Goal: Find specific page/section: Find specific page/section

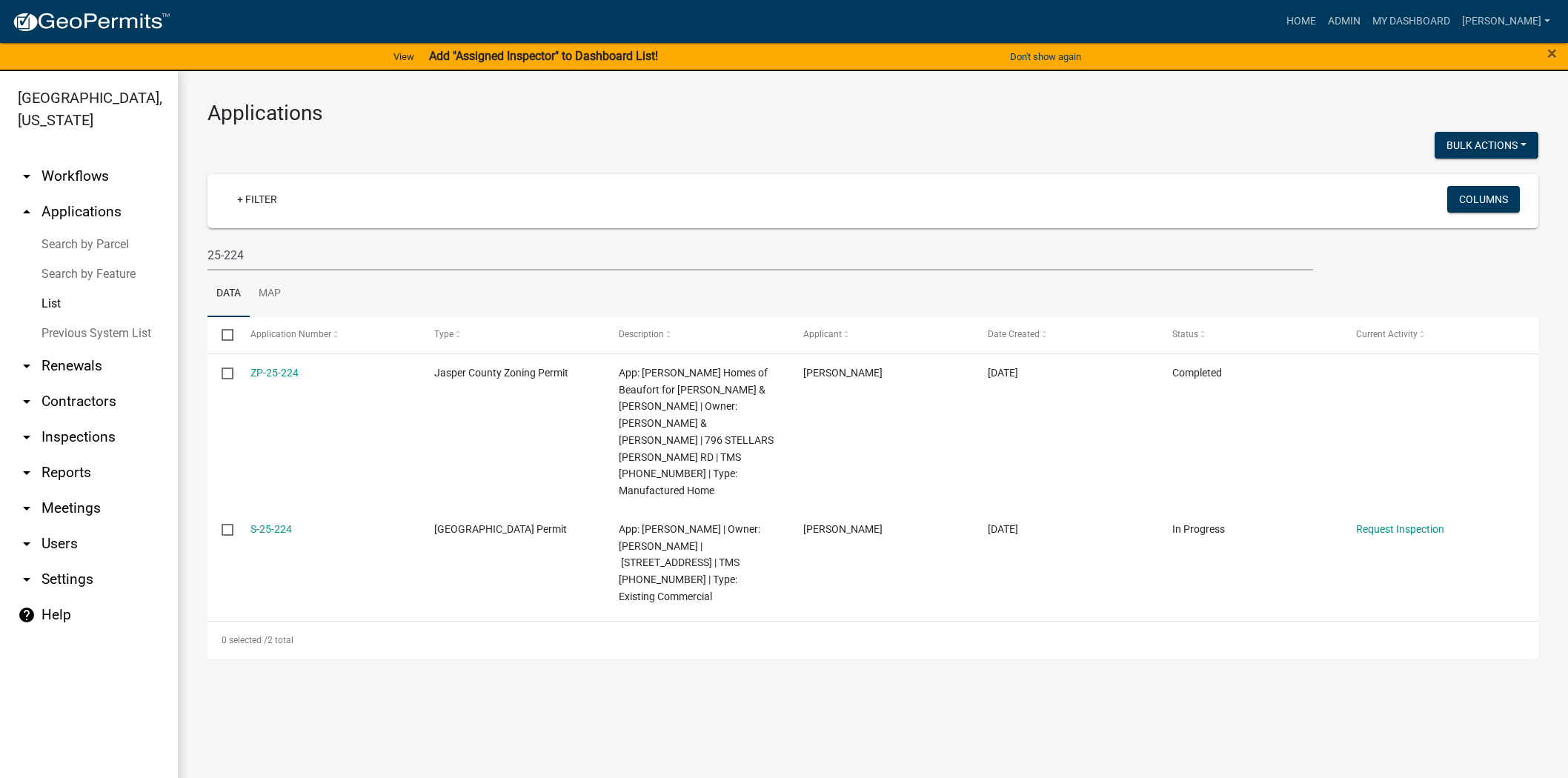
scroll to position [18, 0]
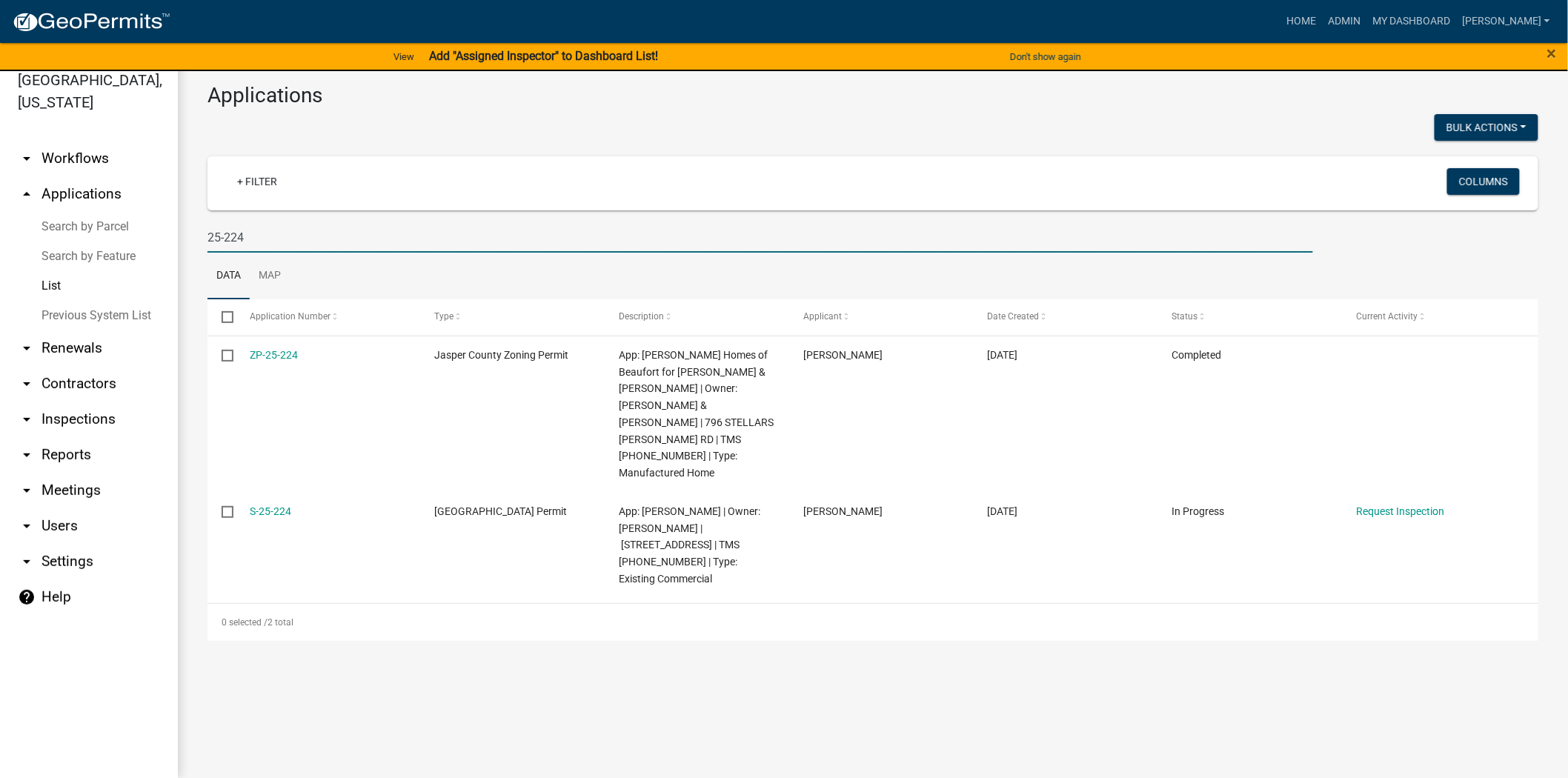
click at [297, 232] on input "25-224" at bounding box center [759, 237] width 1105 height 30
type input "2"
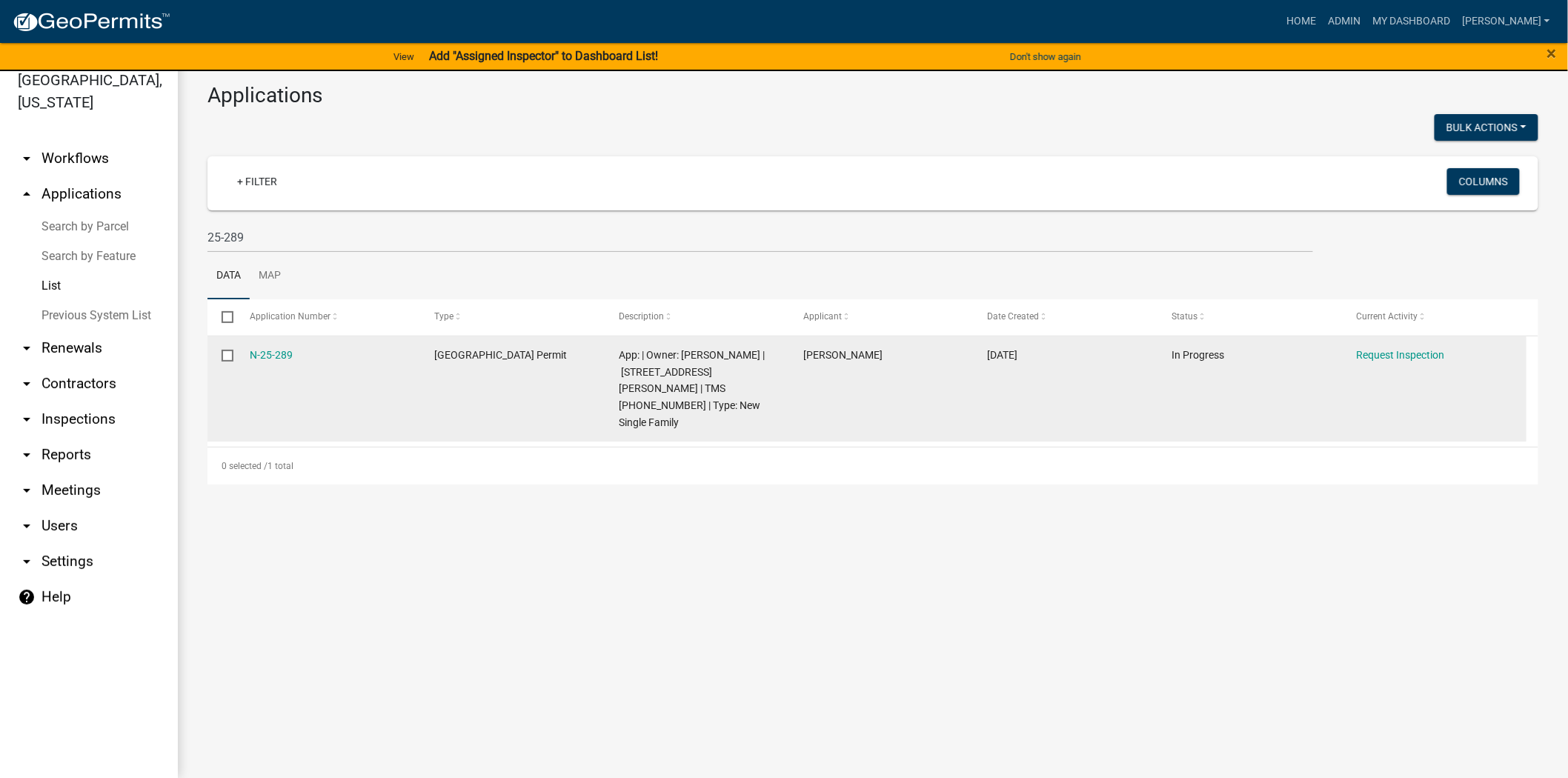
drag, startPoint x: 300, startPoint y: 351, endPoint x: 247, endPoint y: 348, distance: 53.1
click at [247, 348] on datatable-body-cell "N-25-289" at bounding box center [328, 389] width 185 height 106
copy link "N-25-289"
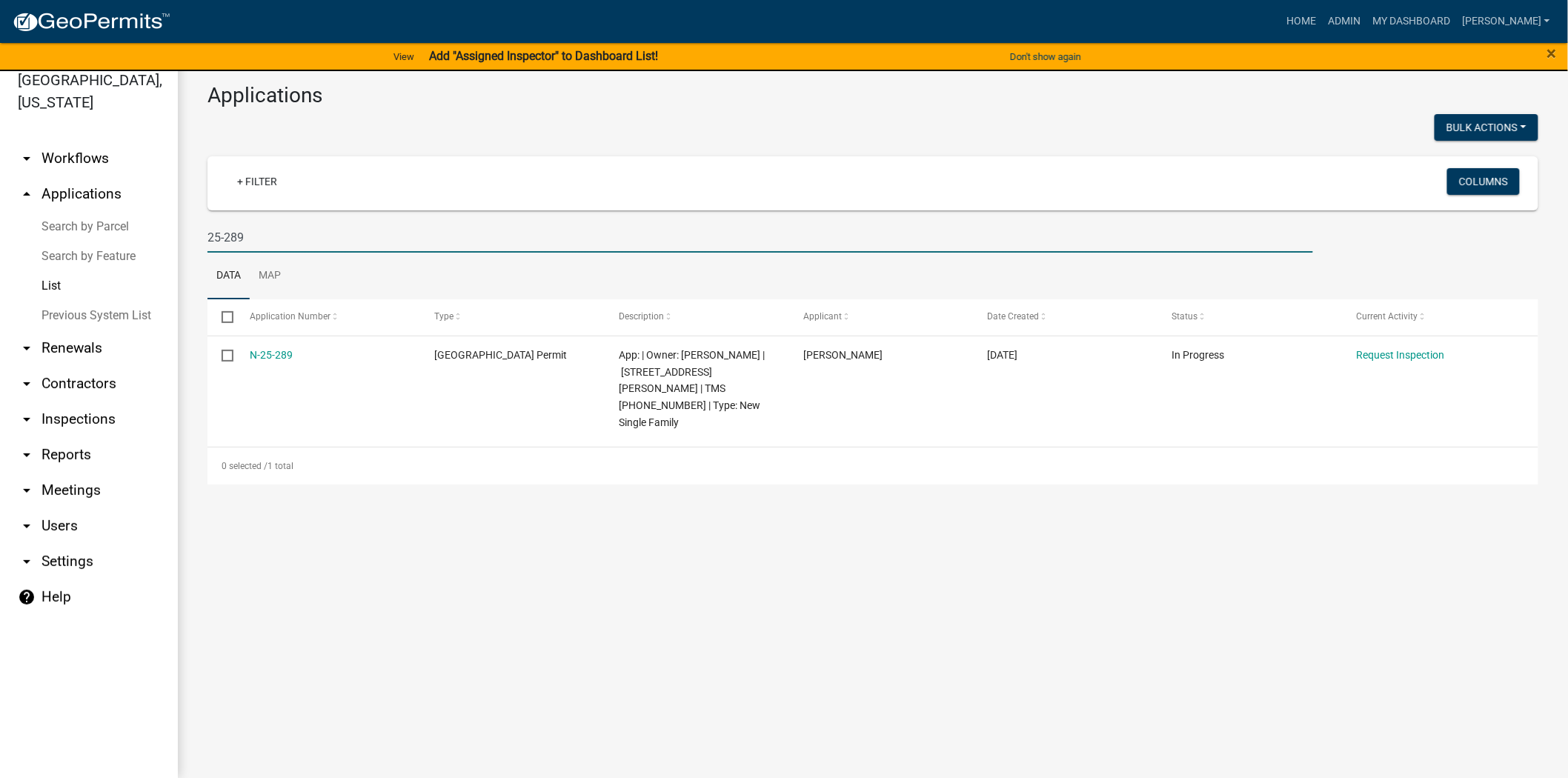
click at [273, 238] on input "25-289" at bounding box center [759, 237] width 1105 height 30
type input "2"
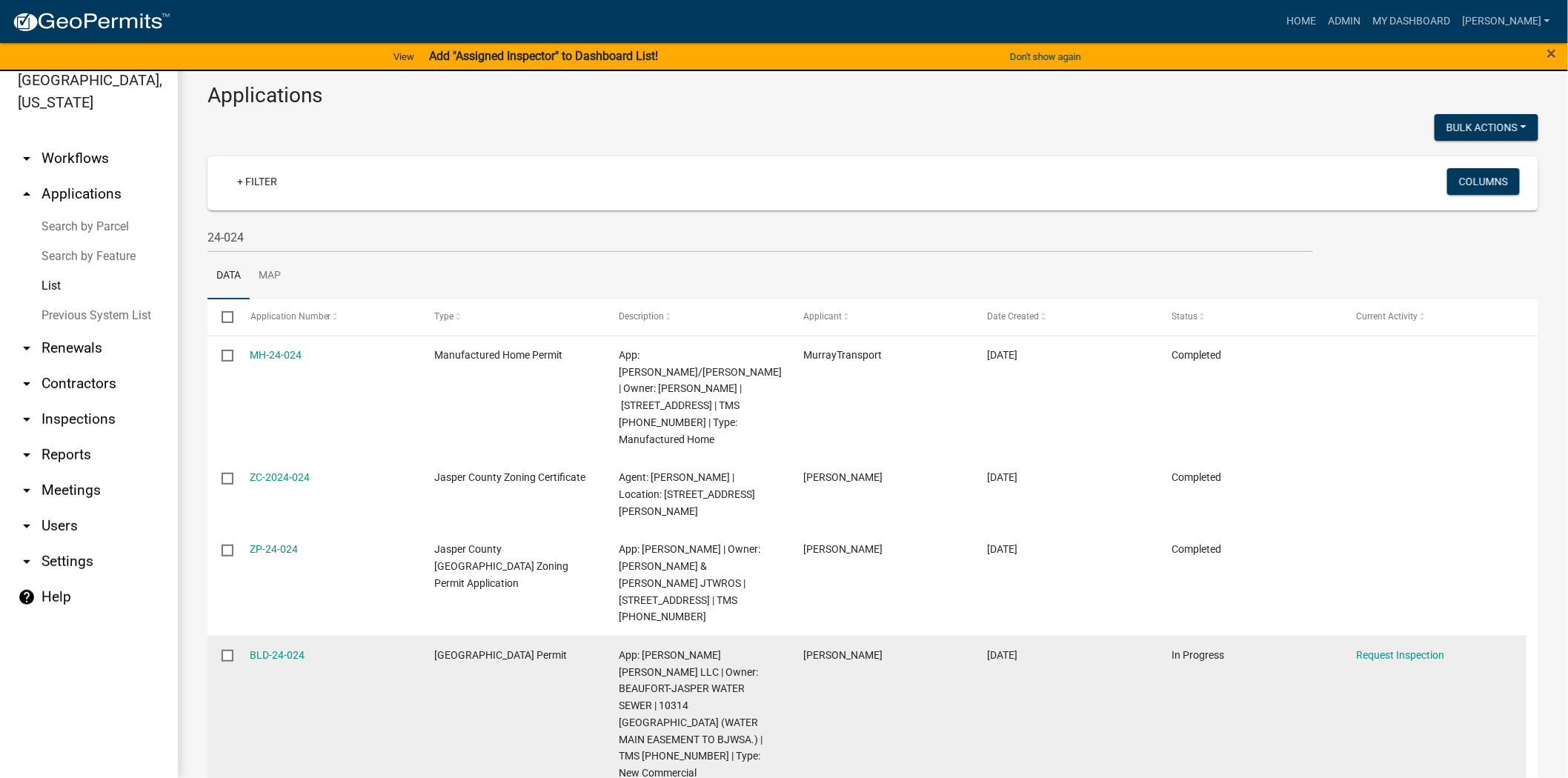
drag, startPoint x: 322, startPoint y: 638, endPoint x: 245, endPoint y: 635, distance: 77.1
click at [245, 636] on datatable-body-cell "BLD-24-024" at bounding box center [328, 714] width 185 height 157
copy link "BLD-24-024"
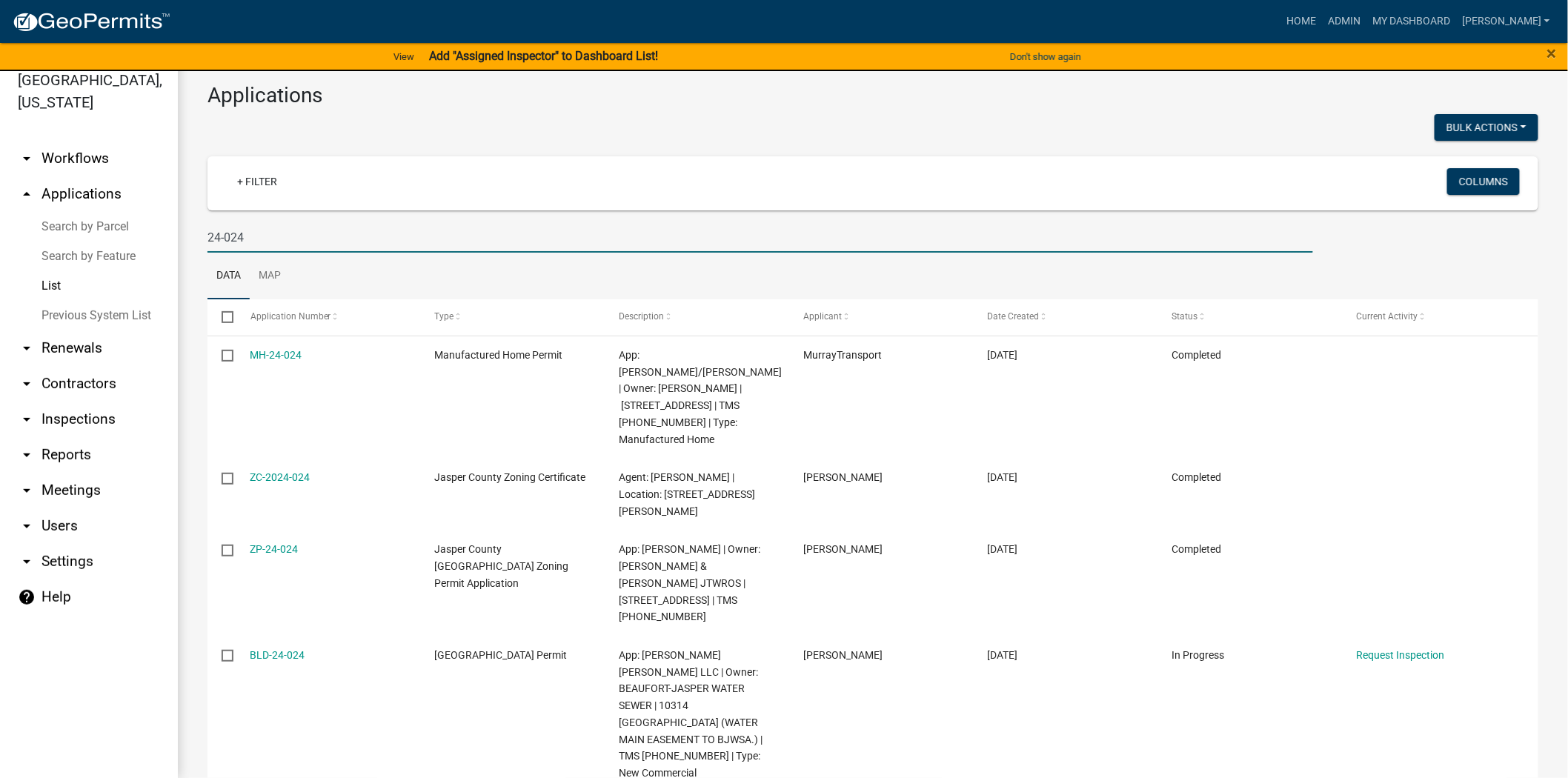
click at [307, 243] on input "24-024" at bounding box center [759, 237] width 1105 height 30
type input "2"
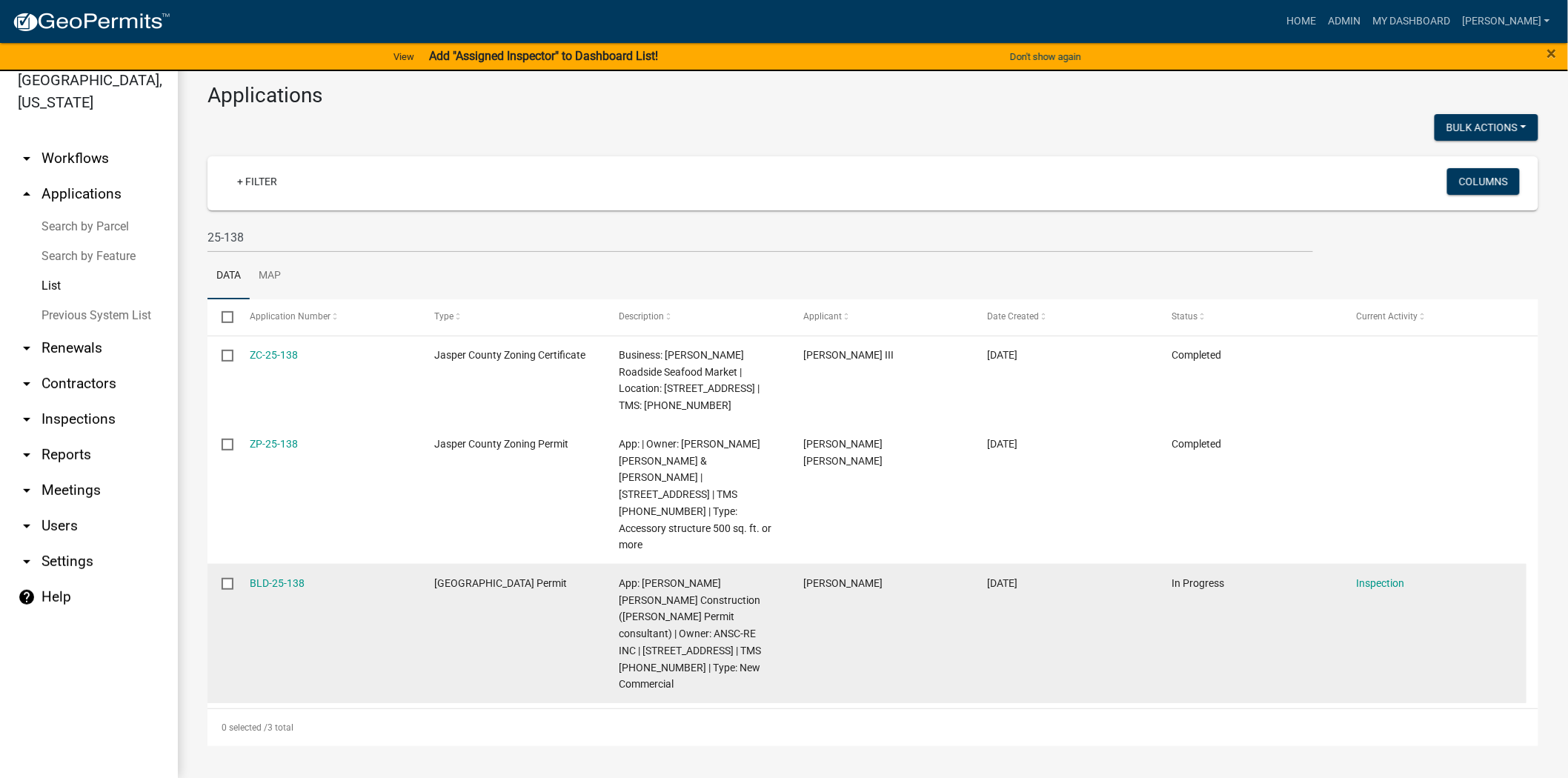
drag, startPoint x: 317, startPoint y: 550, endPoint x: 238, endPoint y: 550, distance: 79.0
click at [238, 564] on datatable-body-cell "BLD-25-138" at bounding box center [328, 633] width 185 height 139
copy link "BLD-25-138"
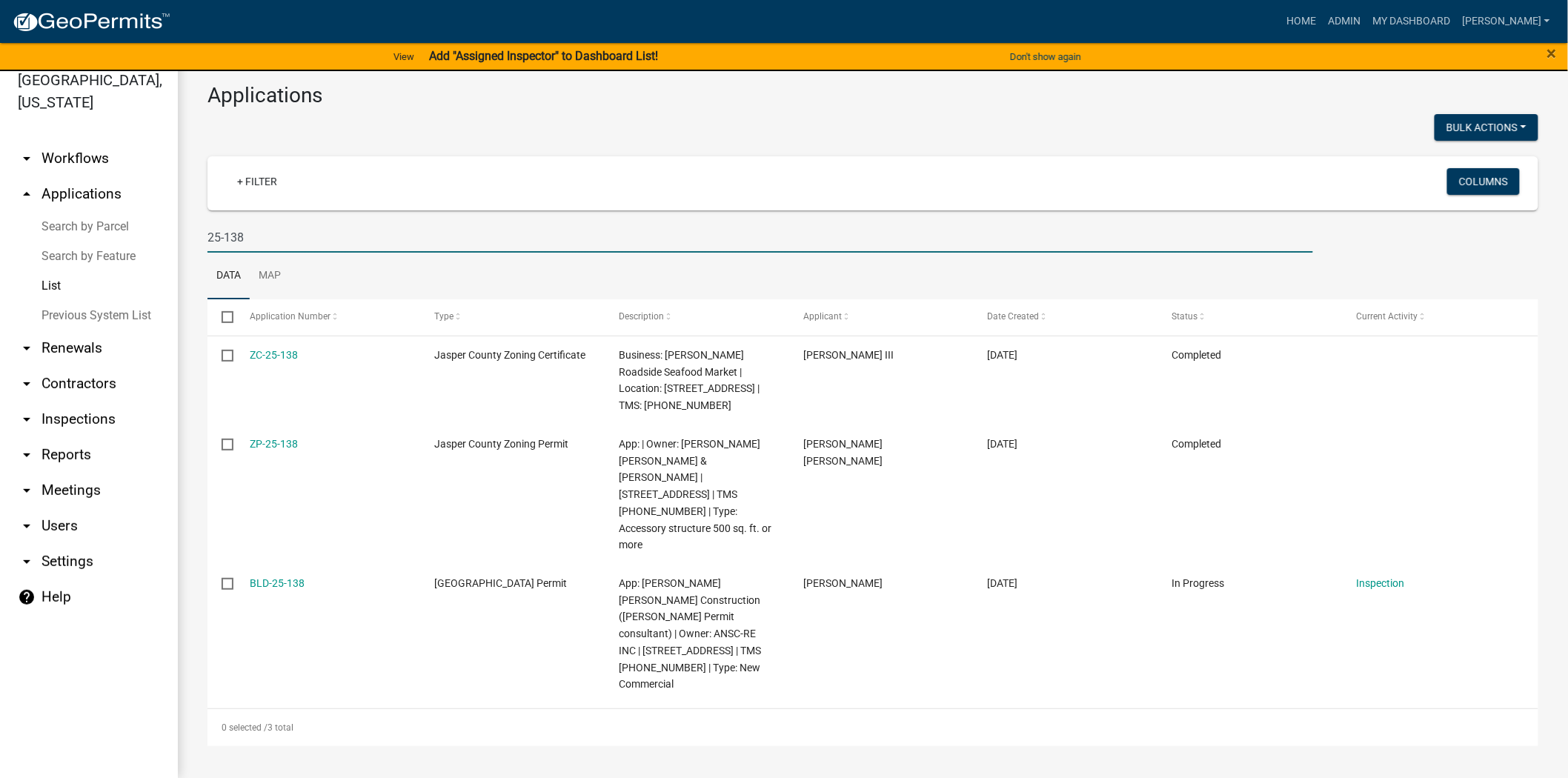
click at [350, 240] on input "25-138" at bounding box center [759, 237] width 1105 height 30
type input "2"
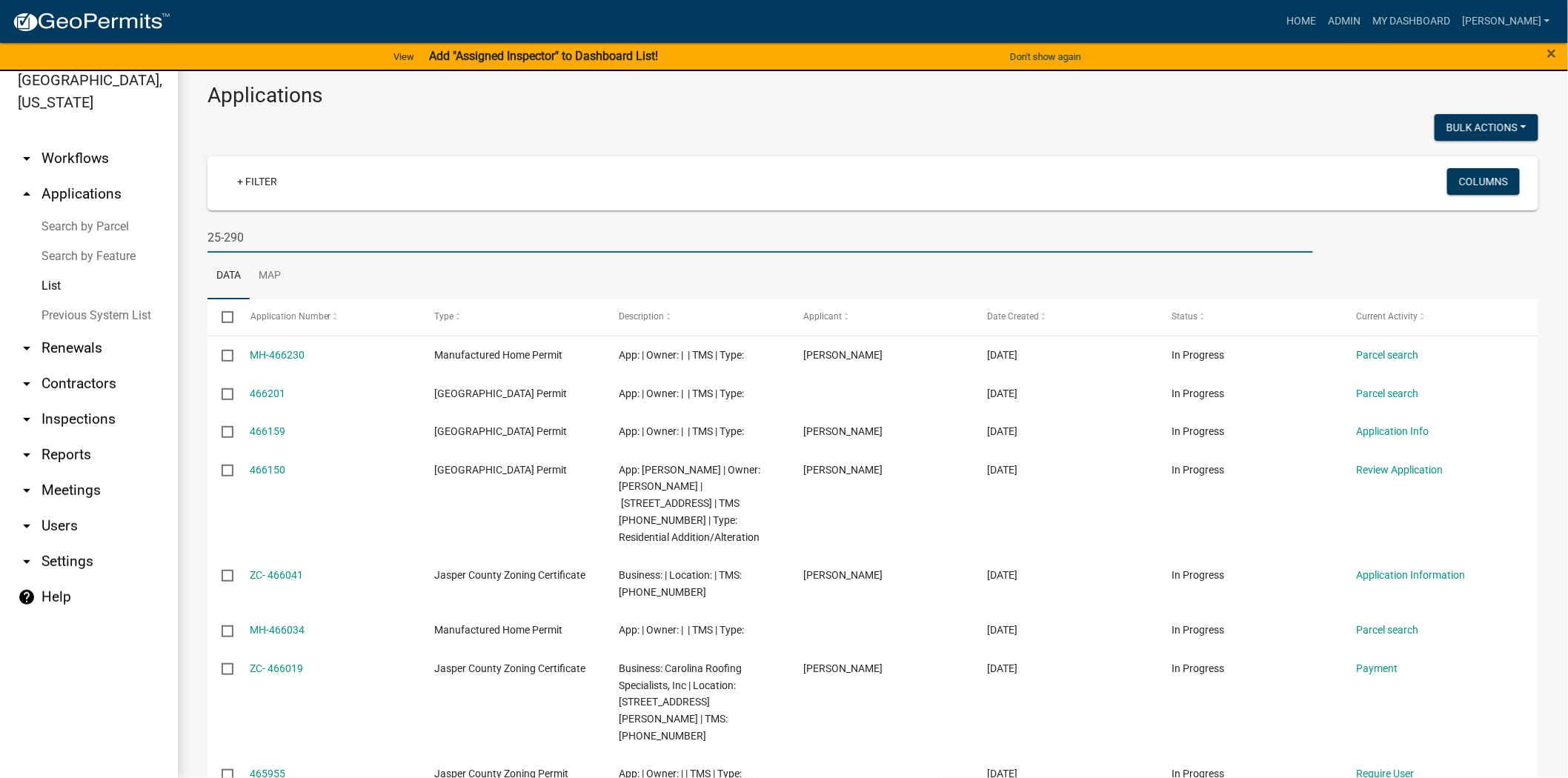
type input "25-290"
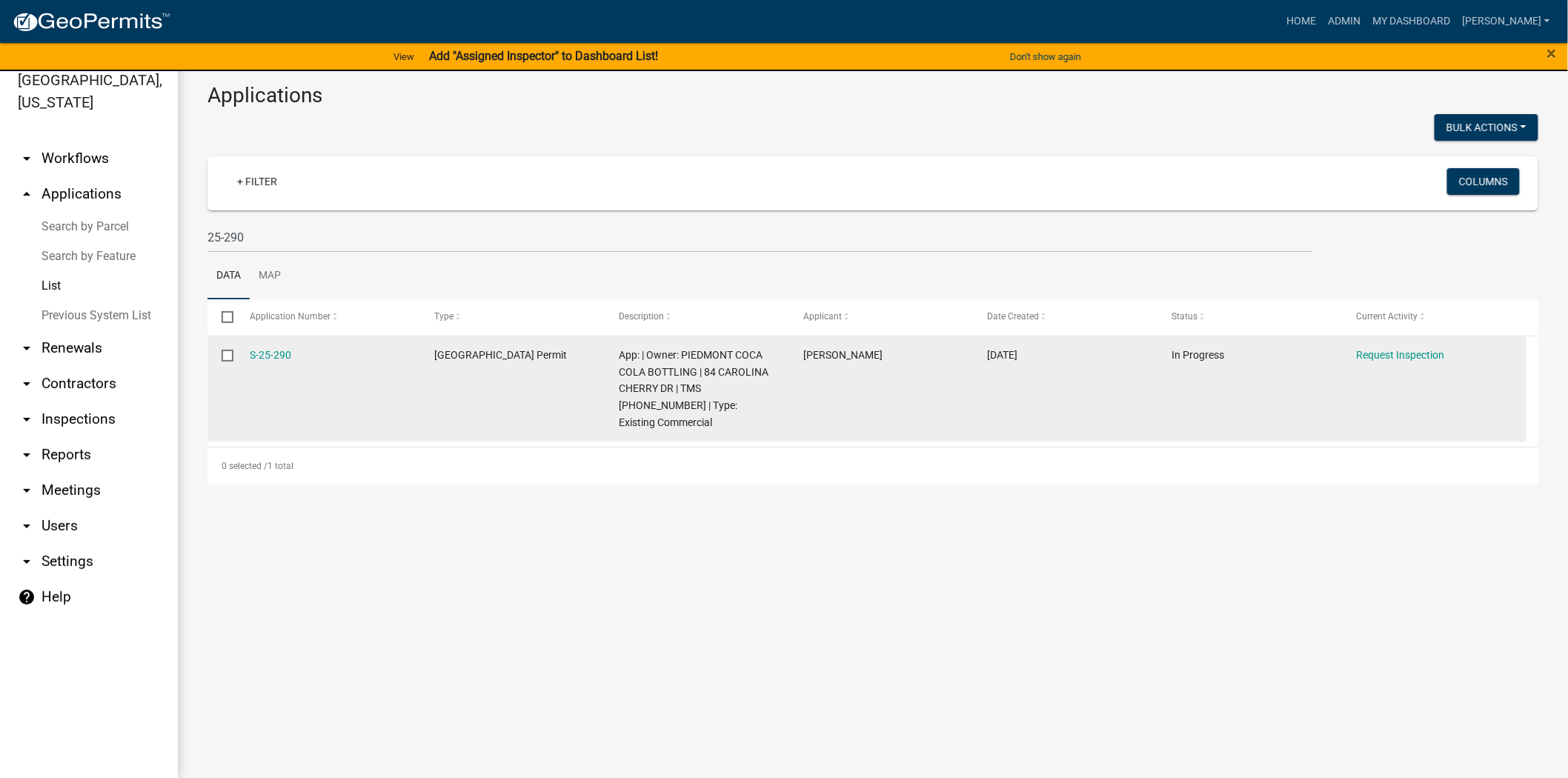
drag, startPoint x: 302, startPoint y: 351, endPoint x: 239, endPoint y: 343, distance: 63.5
click at [240, 343] on datatable-body-cell "S-25-290" at bounding box center [328, 389] width 185 height 106
copy link "S-25-290"
